Goal: Task Accomplishment & Management: Manage account settings

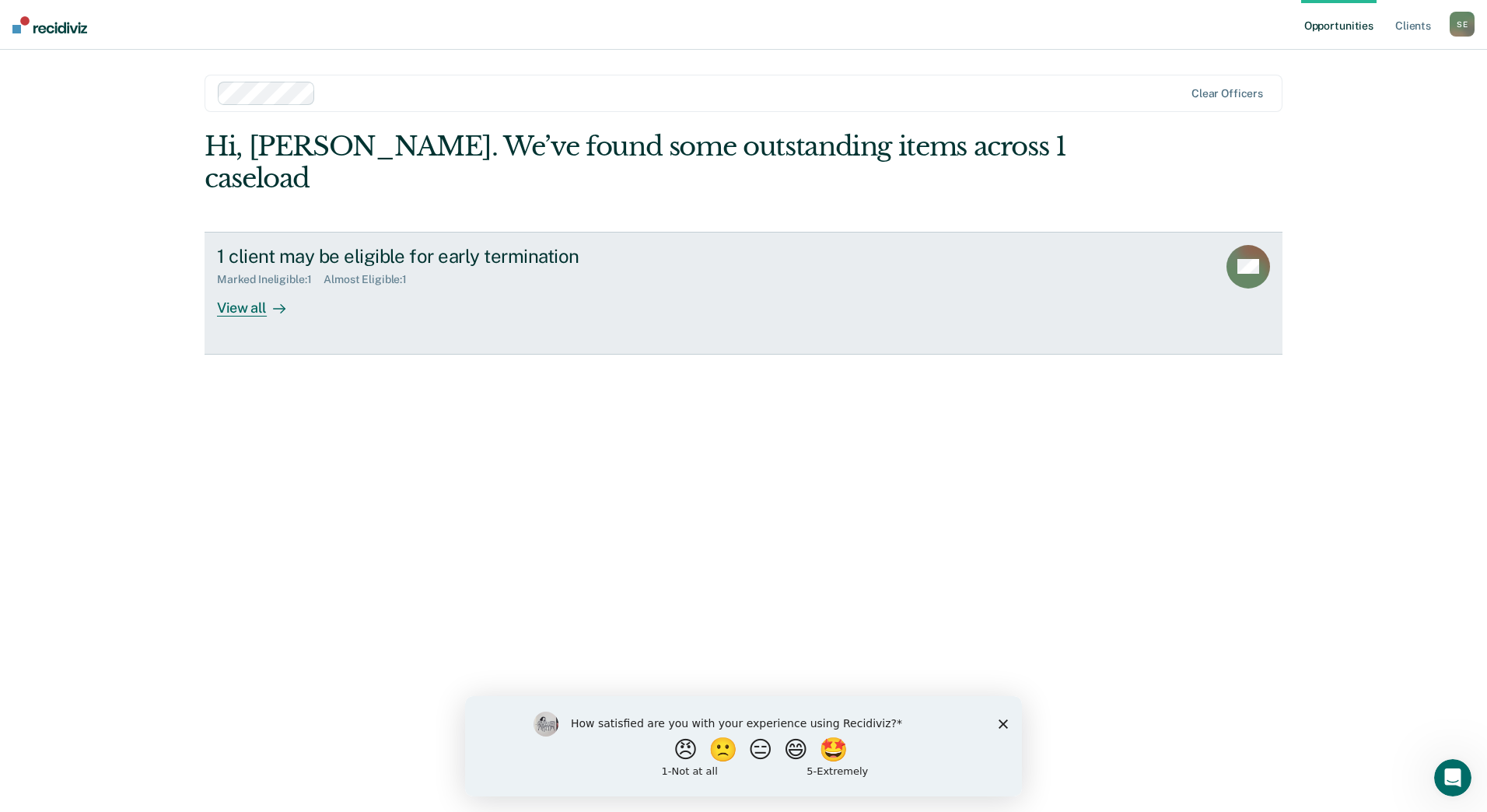
click at [241, 286] on div "View all" at bounding box center [260, 301] width 87 height 31
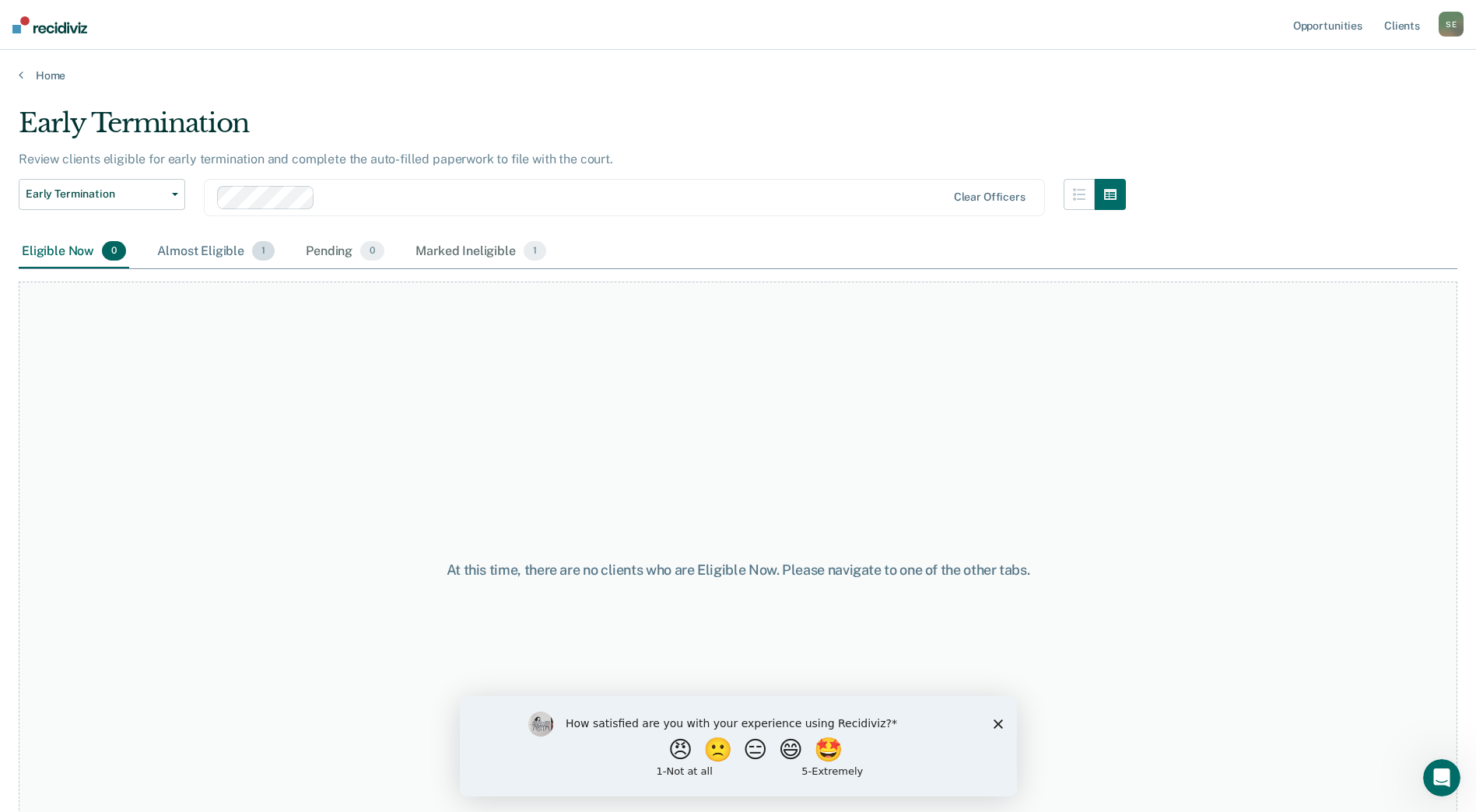
click at [238, 242] on div "Almost Eligible 1" at bounding box center [216, 252] width 124 height 34
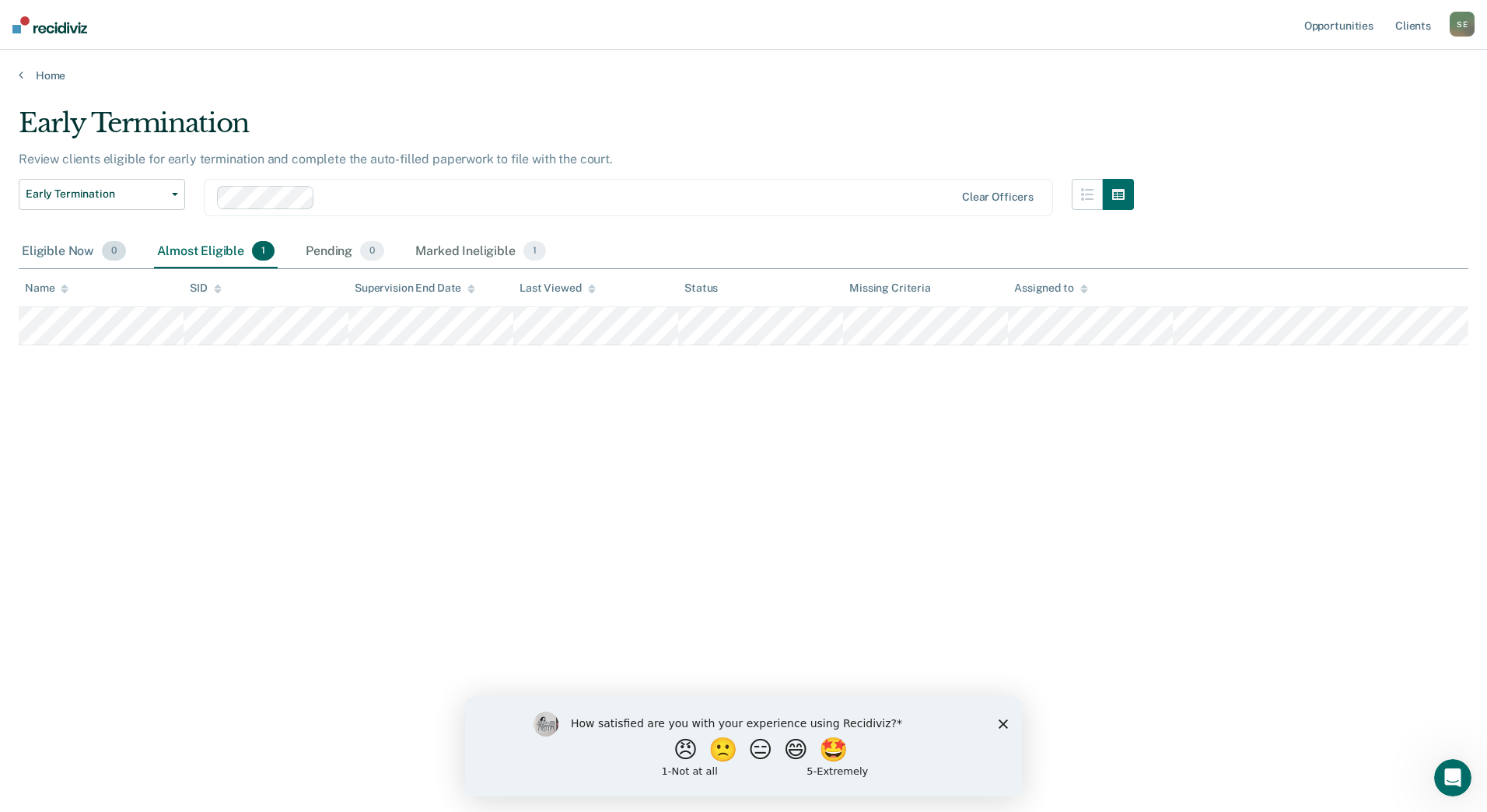
click at [59, 266] on div "Eligible Now 0" at bounding box center [73, 252] width 111 height 34
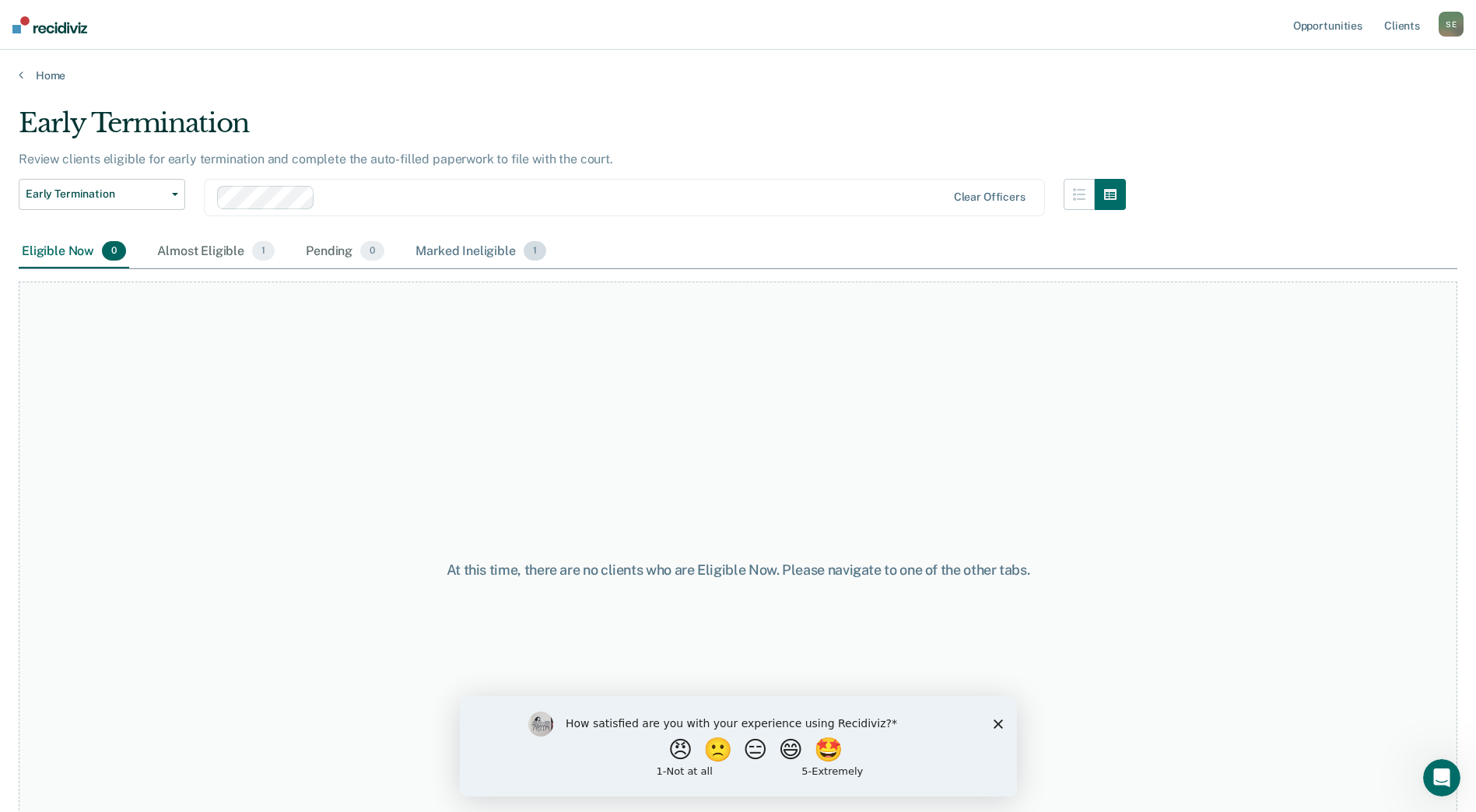
click at [485, 254] on div "Marked Ineligible 1" at bounding box center [481, 252] width 137 height 34
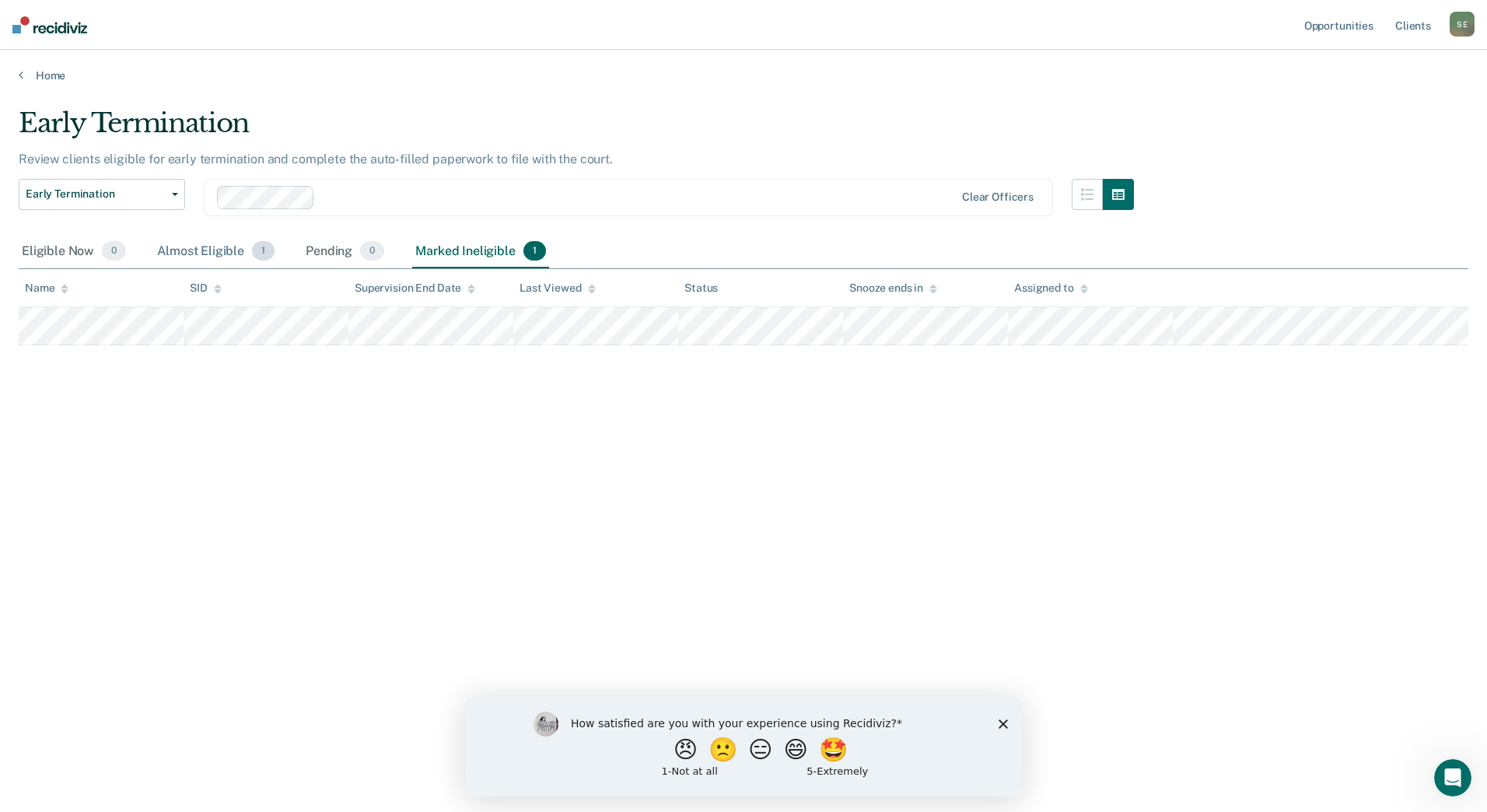
click at [197, 242] on div "Almost Eligible 1" at bounding box center [216, 252] width 124 height 34
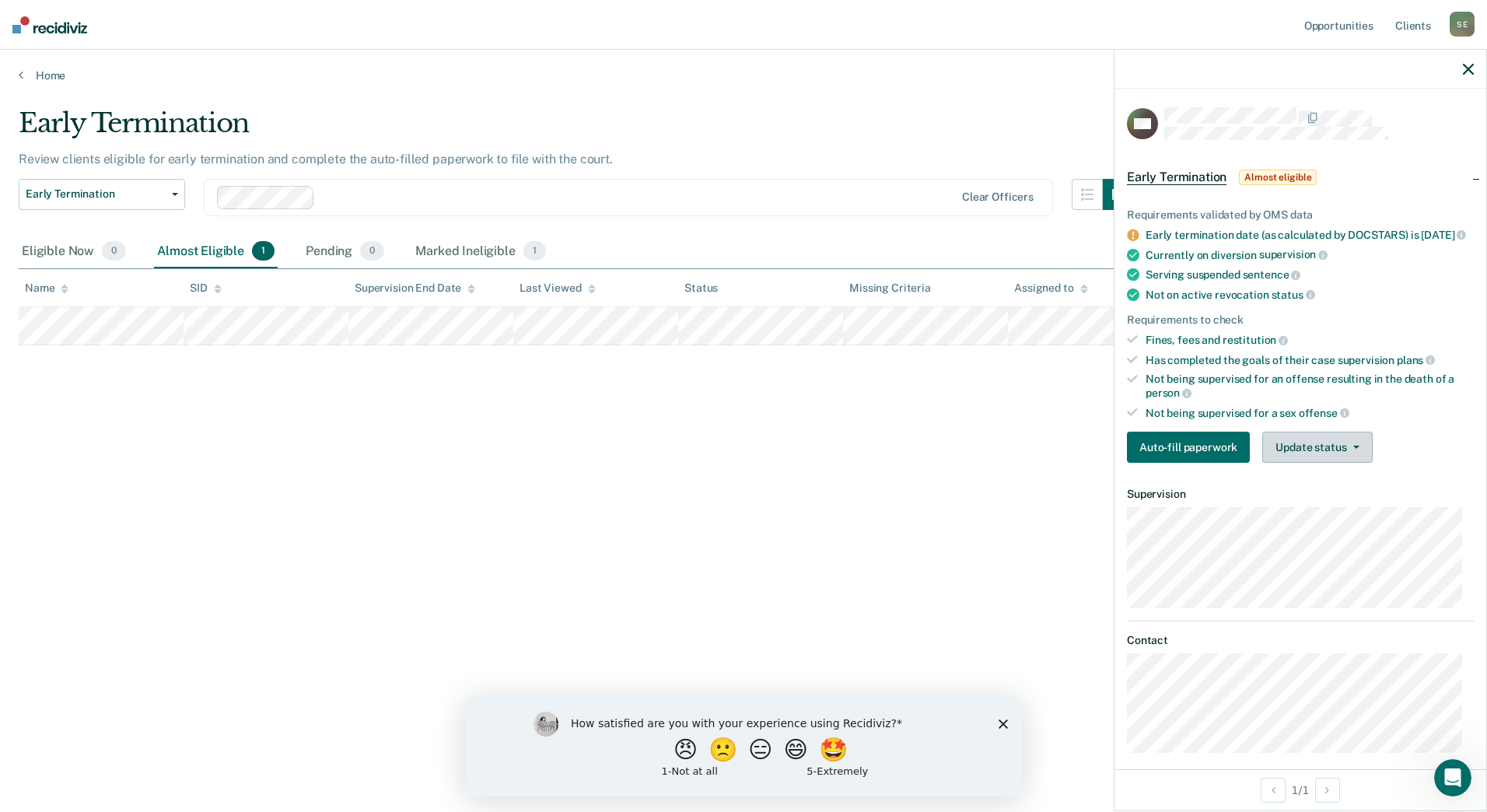
click at [1306, 463] on button "Update status" at bounding box center [1317, 446] width 110 height 31
click at [1304, 518] on button "Mark Ineligible" at bounding box center [1337, 509] width 151 height 25
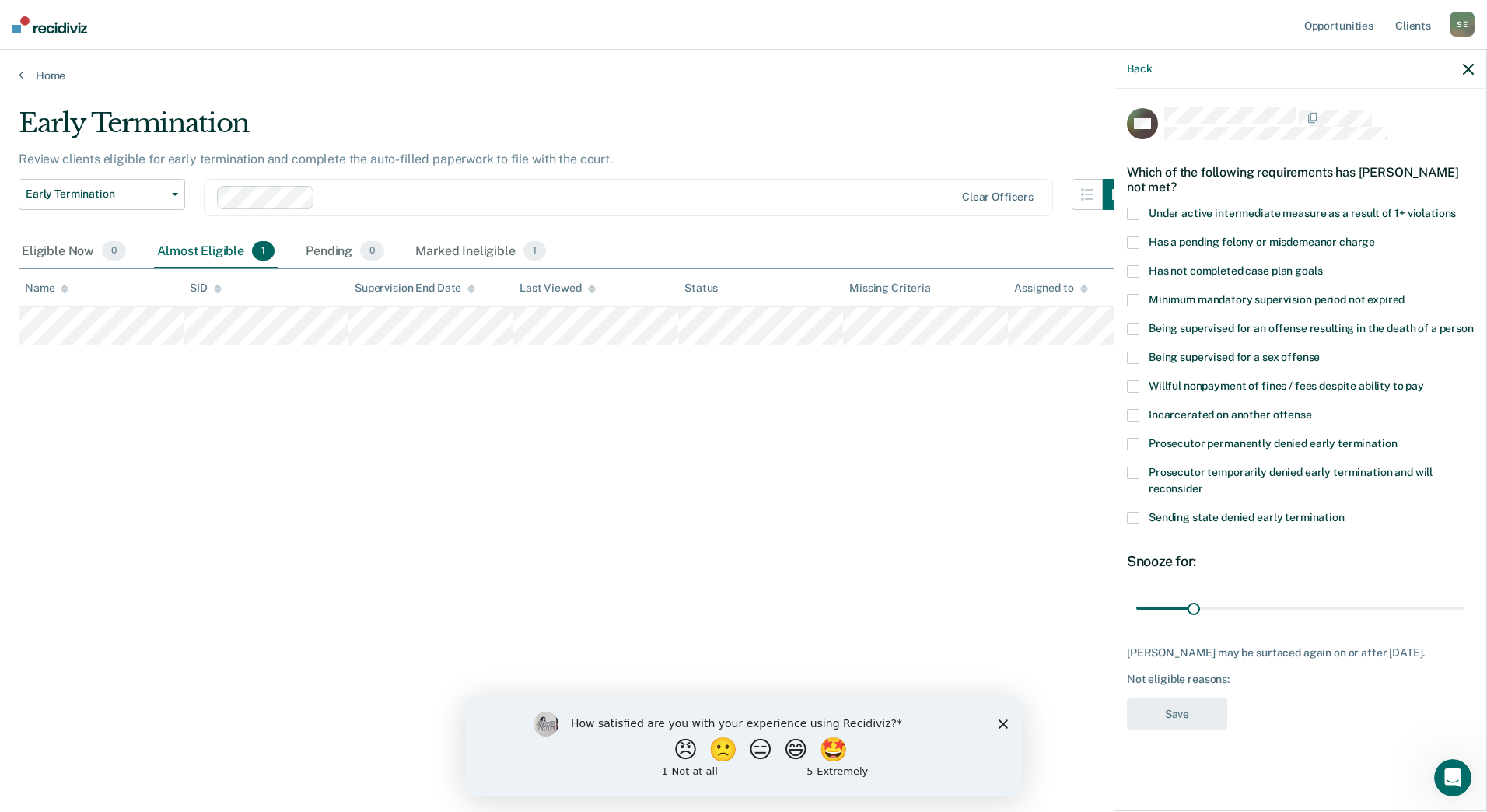
click at [1133, 445] on span at bounding box center [1133, 443] width 12 height 12
click at [1179, 723] on button "Save" at bounding box center [1178, 714] width 100 height 32
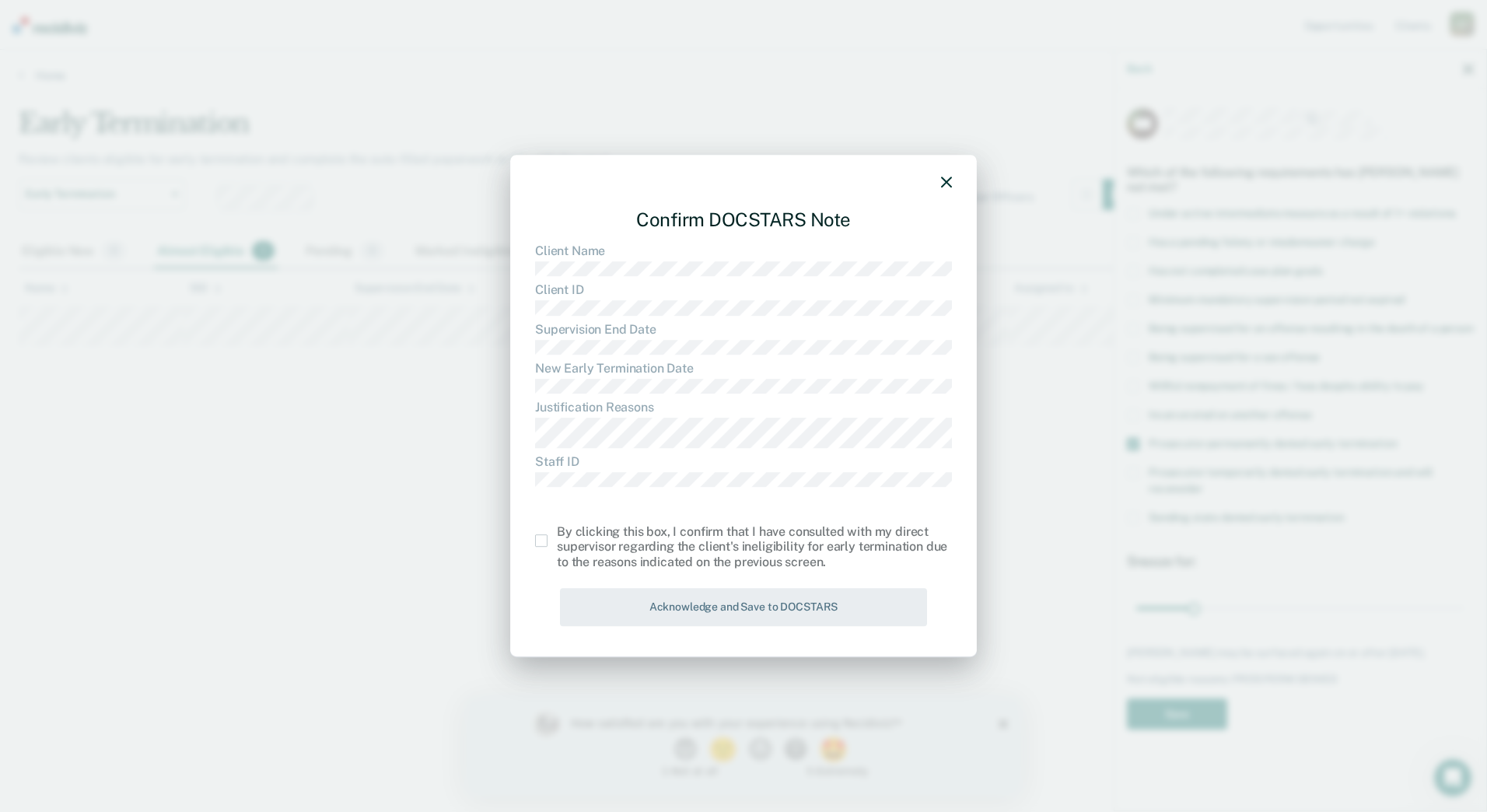
click at [546, 544] on span at bounding box center [541, 540] width 12 height 12
click at [557, 534] on input "checkbox" at bounding box center [557, 534] width 0 height 0
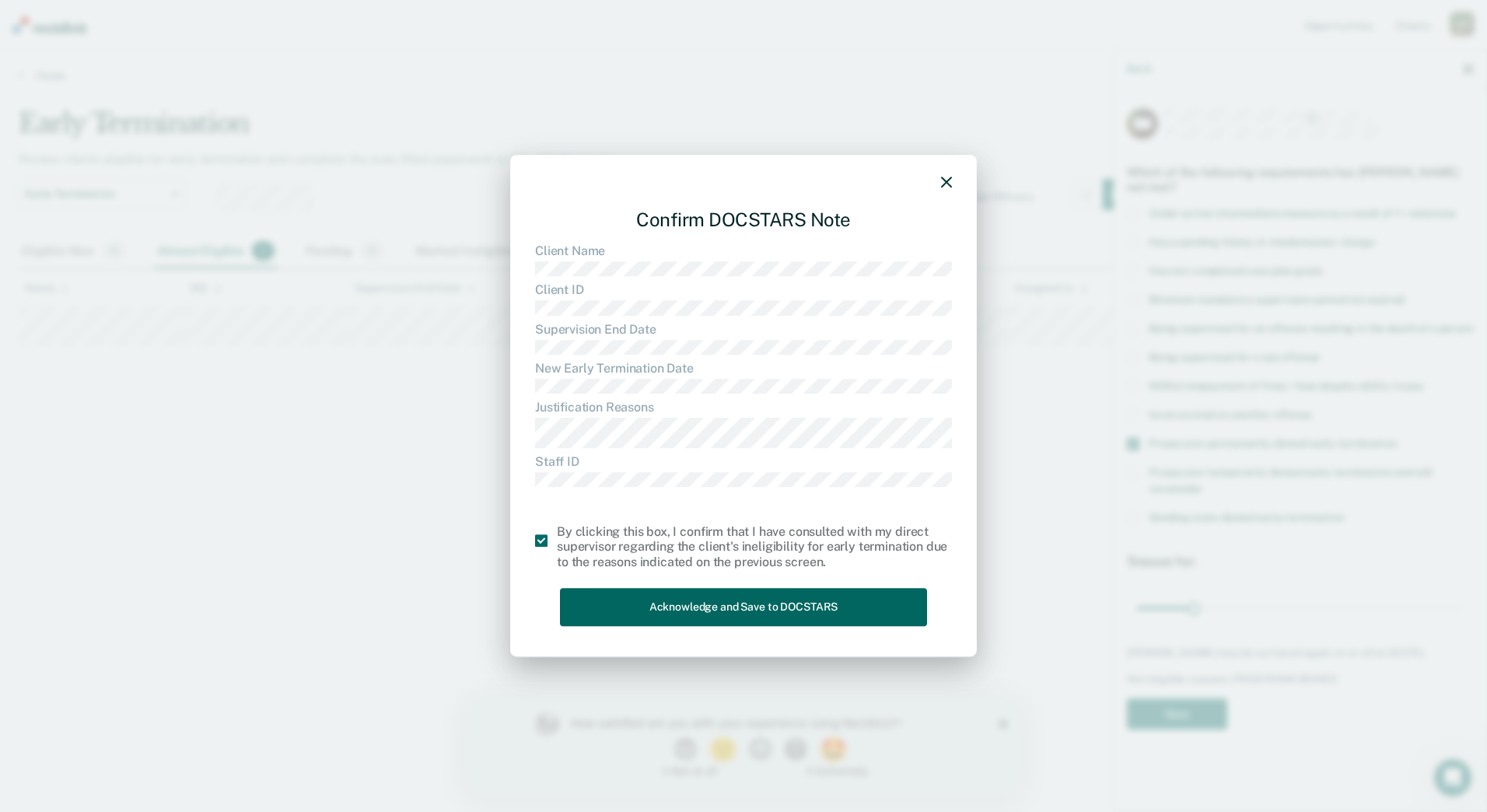
click at [652, 603] on button "Acknowledge and Save to DOCSTARS" at bounding box center [744, 607] width 367 height 38
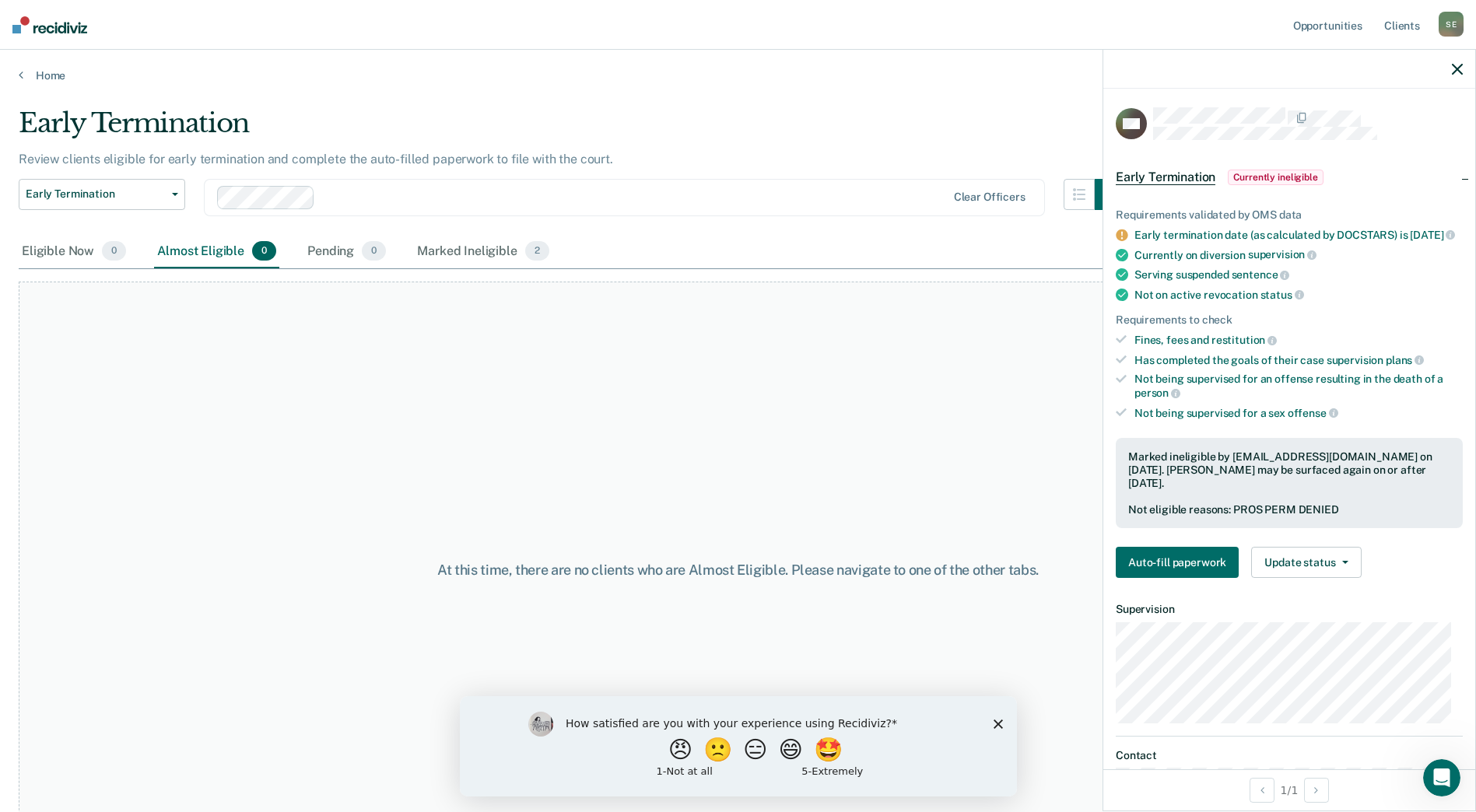
click at [1457, 72] on icon "button" at bounding box center [1457, 70] width 11 height 11
